Goal: Task Accomplishment & Management: Manage account settings

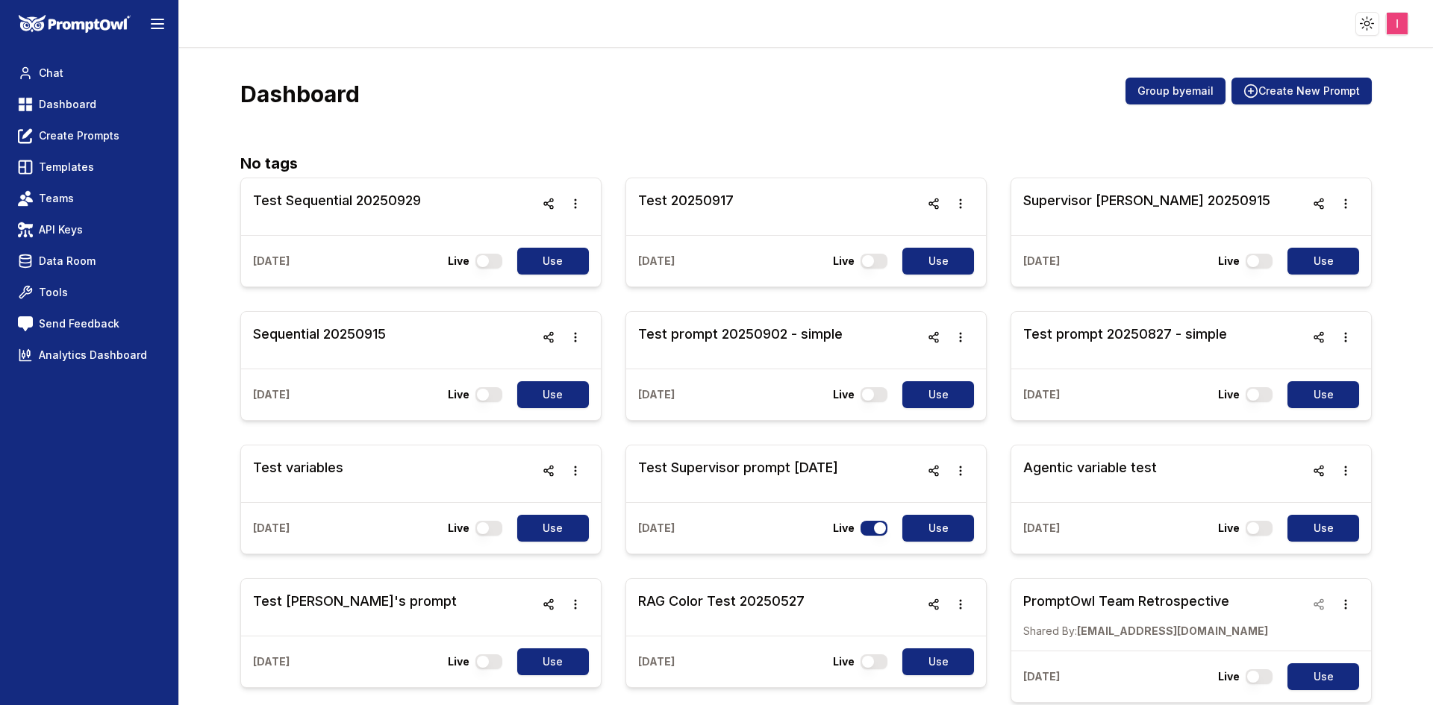
click at [1392, 31] on html "Toggle theme Toggle user menu Chat Dashboard Create Prompts Templates Teams API…" at bounding box center [716, 352] width 1433 height 705
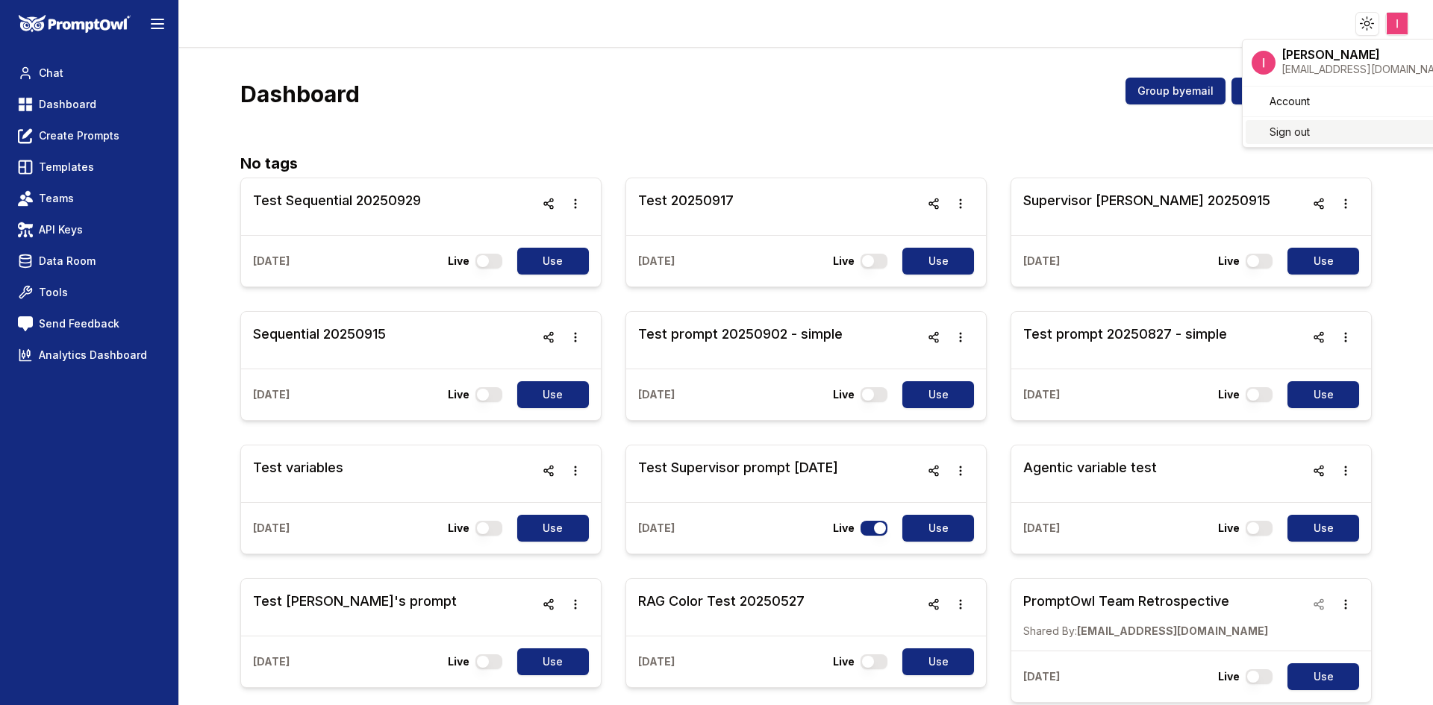
click at [1330, 127] on div "Sign out" at bounding box center [1352, 132] width 214 height 24
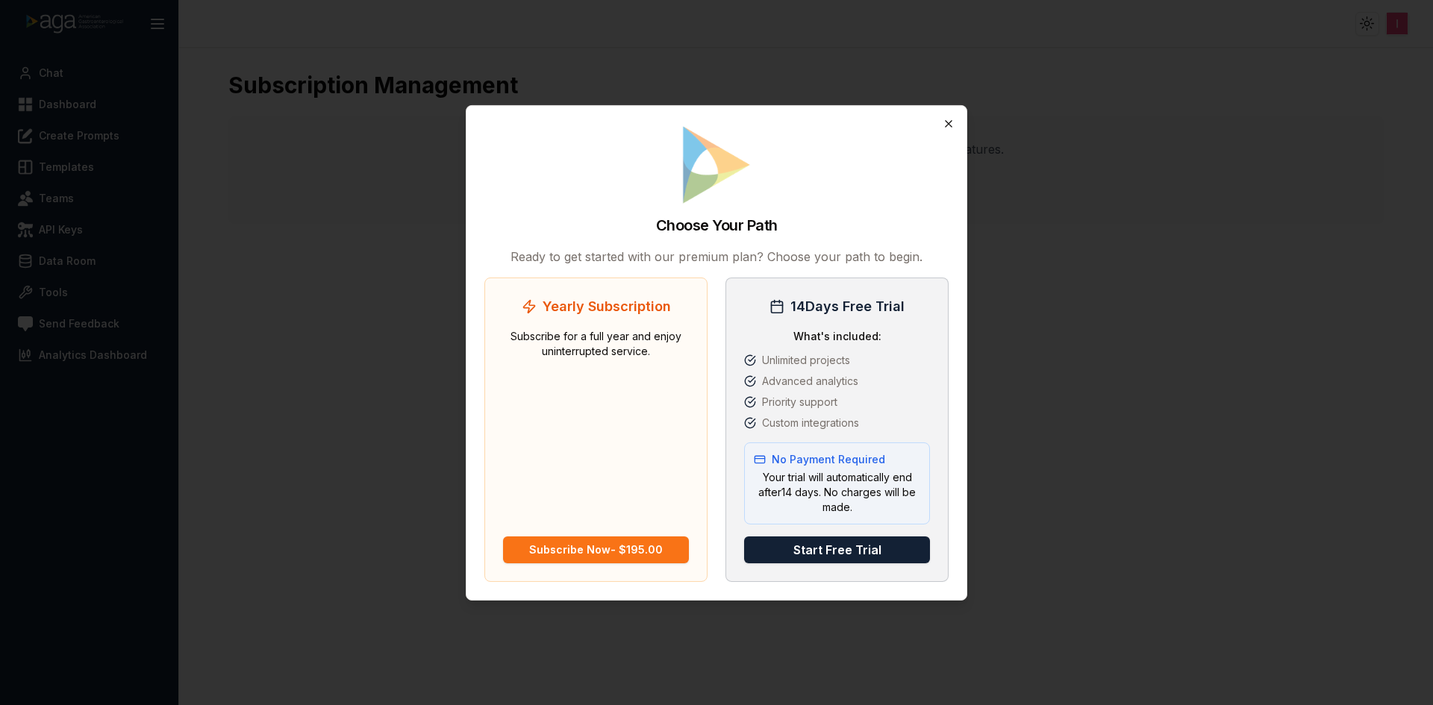
click at [947, 122] on icon "button" at bounding box center [948, 123] width 7 height 7
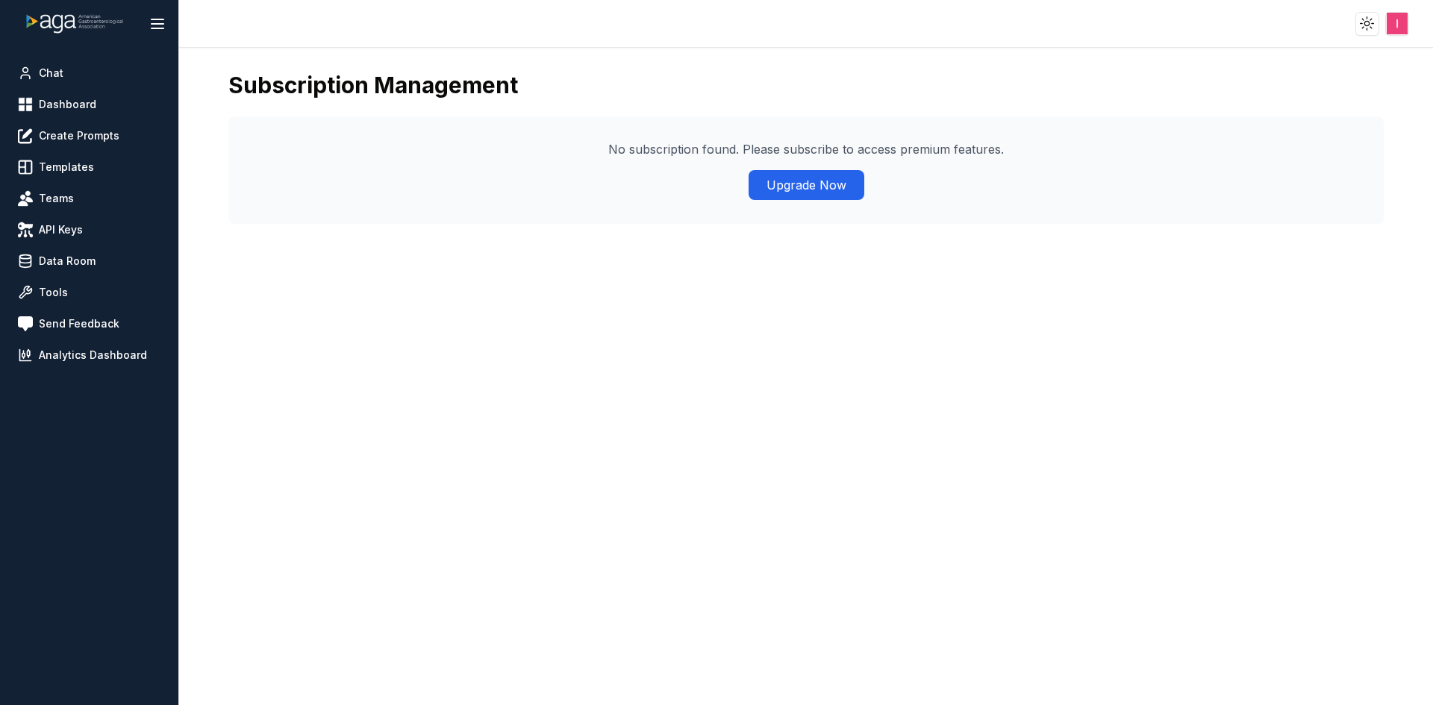
click at [1409, 16] on div "Toggle theme Toggle user menu" at bounding box center [1385, 24] width 60 height 24
click at [1397, 27] on html "Toggle theme Toggle user menu Chat Dashboard Create Prompts Templates Teams API…" at bounding box center [716, 352] width 1433 height 705
click at [1324, 158] on div "Sign out" at bounding box center [1352, 156] width 214 height 24
